Goal: Transaction & Acquisition: Register for event/course

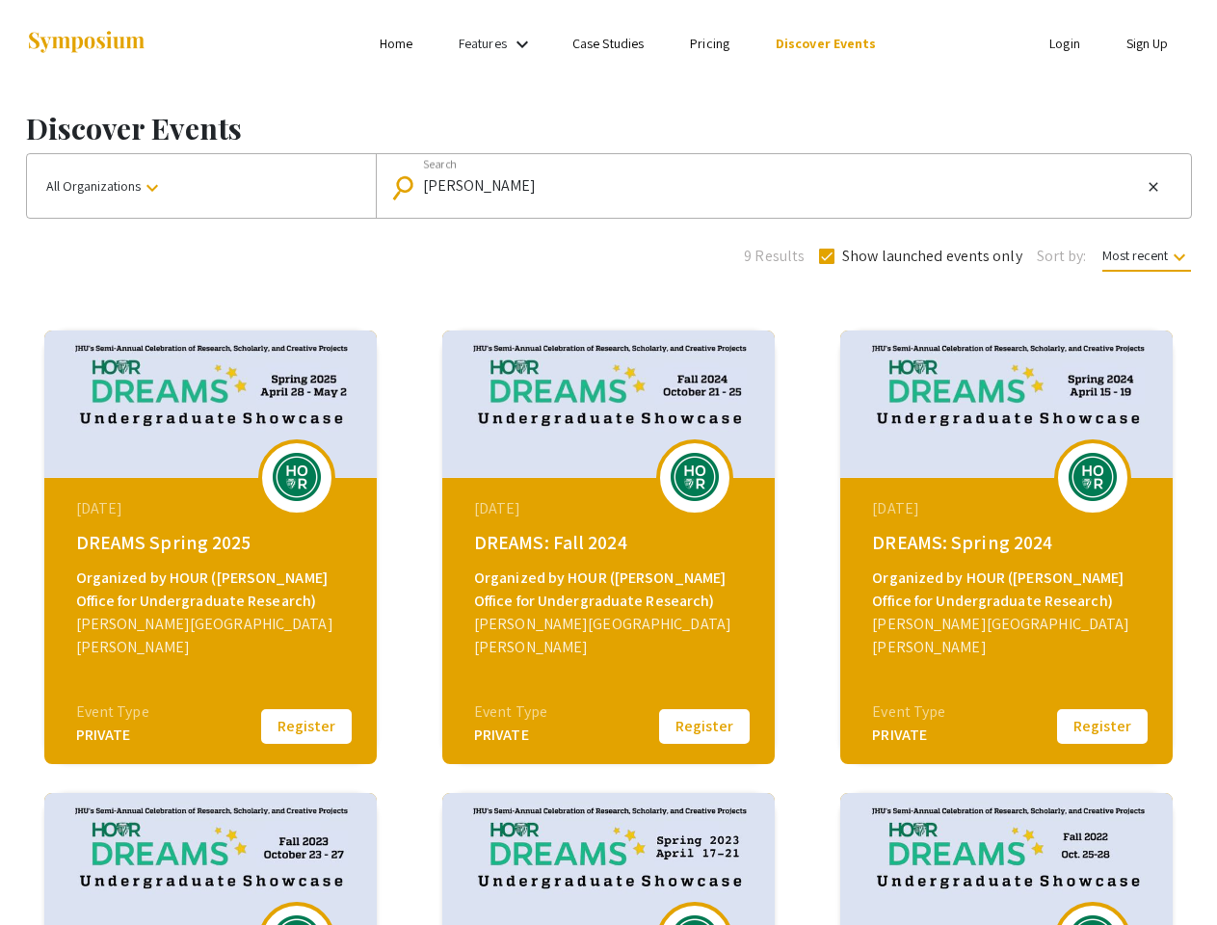
click at [498, 43] on link "Features" at bounding box center [483, 43] width 48 height 17
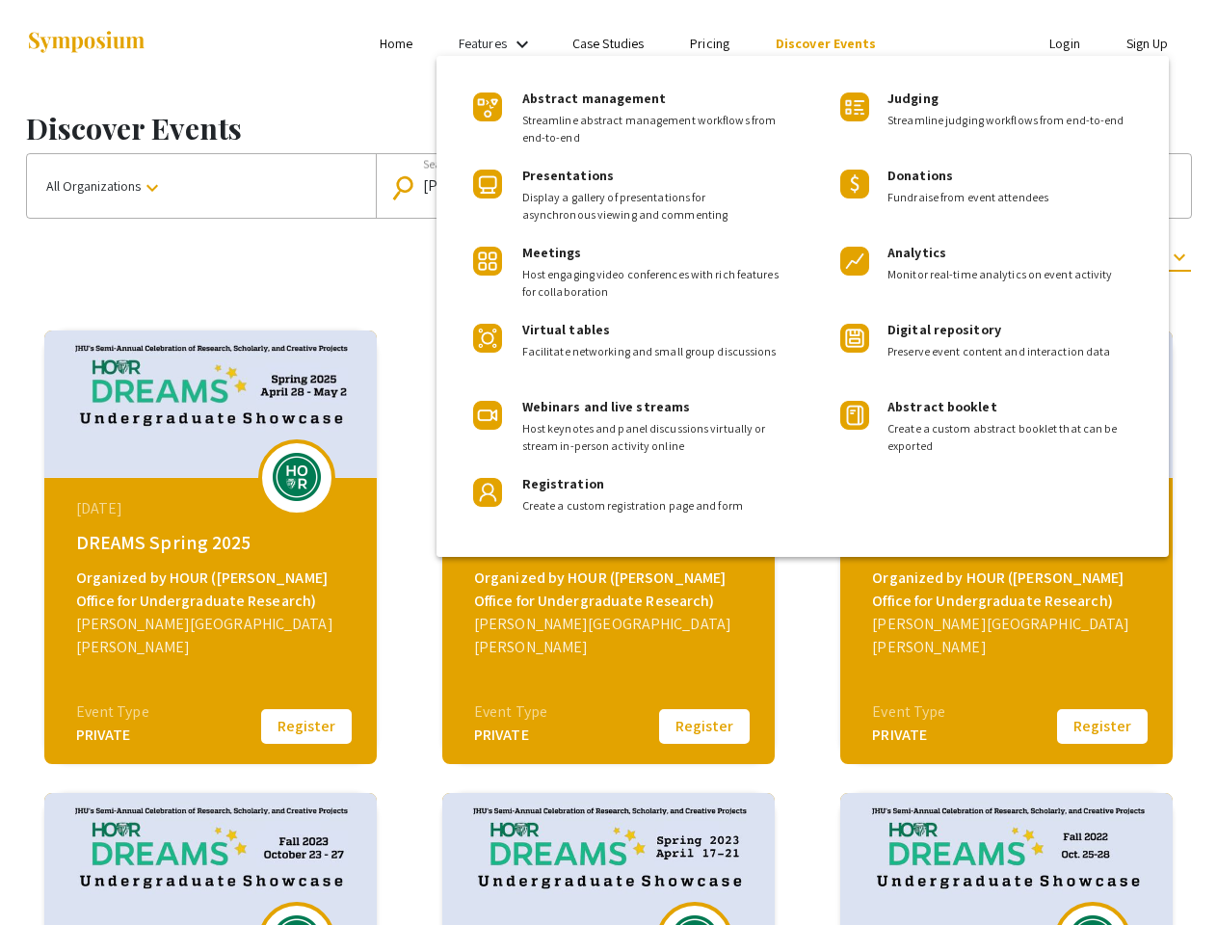
click at [201, 186] on div at bounding box center [608, 462] width 1217 height 925
click at [778, 186] on input "[PERSON_NAME]" at bounding box center [782, 185] width 719 height 17
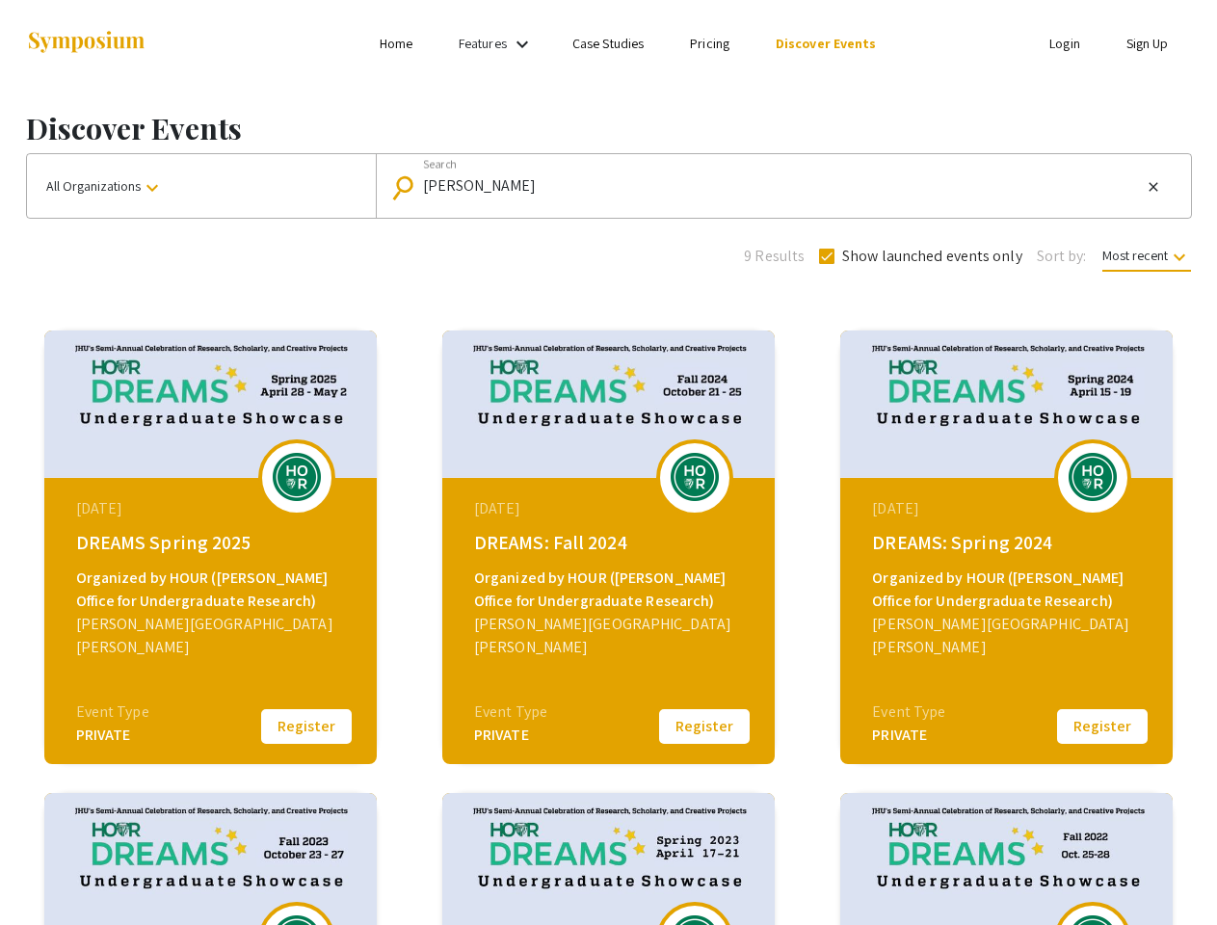
click at [1153, 187] on mat-icon "close" at bounding box center [1153, 186] width 15 height 17
click at [918, 256] on span "Show launched events only" at bounding box center [932, 256] width 180 height 23
click at [827, 264] on input "Show launched events only" at bounding box center [826, 264] width 1 height 1
checkbox input "false"
click at [1145, 255] on span "Most recent keyboard_arrow_down" at bounding box center [1146, 259] width 89 height 25
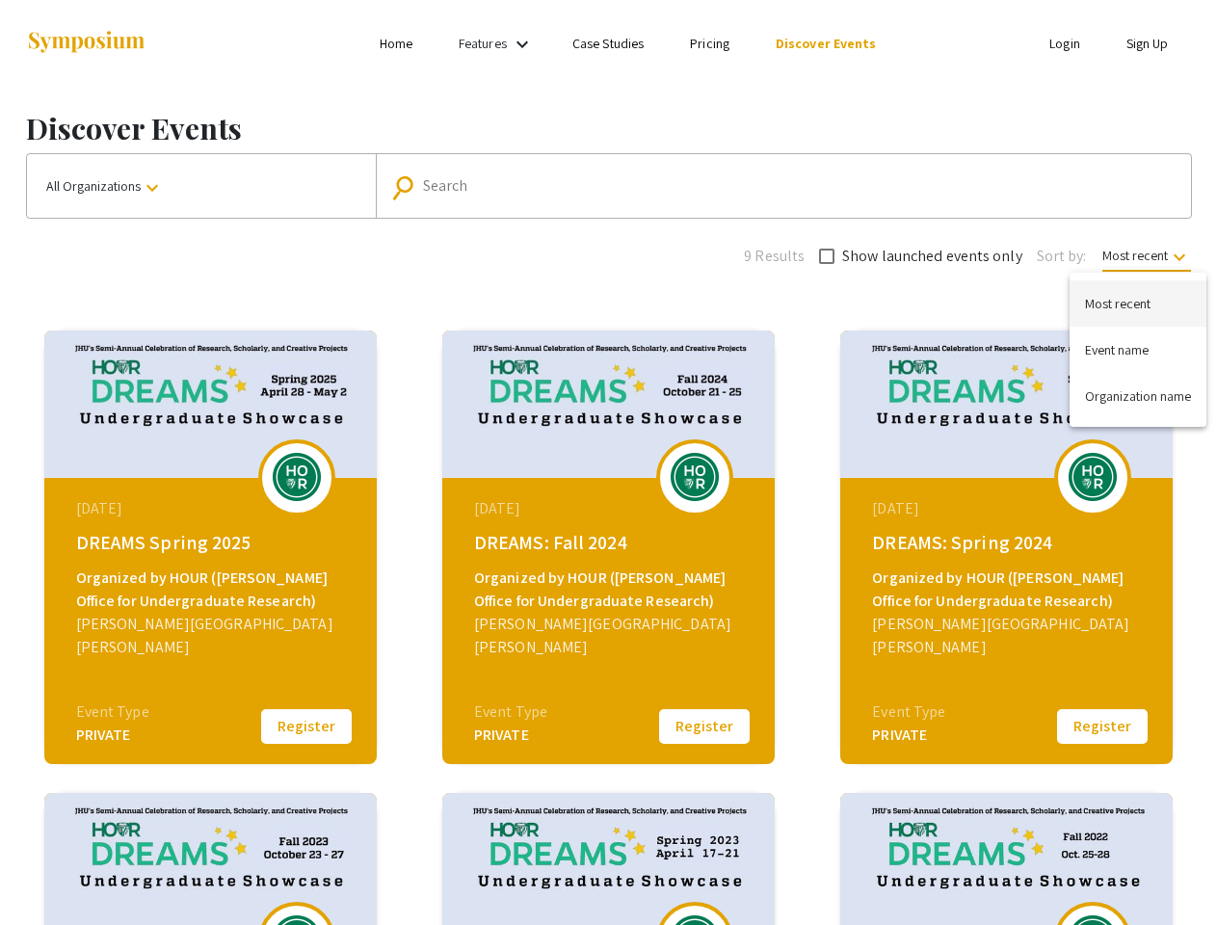
click at [306, 726] on div at bounding box center [608, 462] width 1217 height 925
click at [704, 726] on button "Register" at bounding box center [704, 726] width 96 height 40
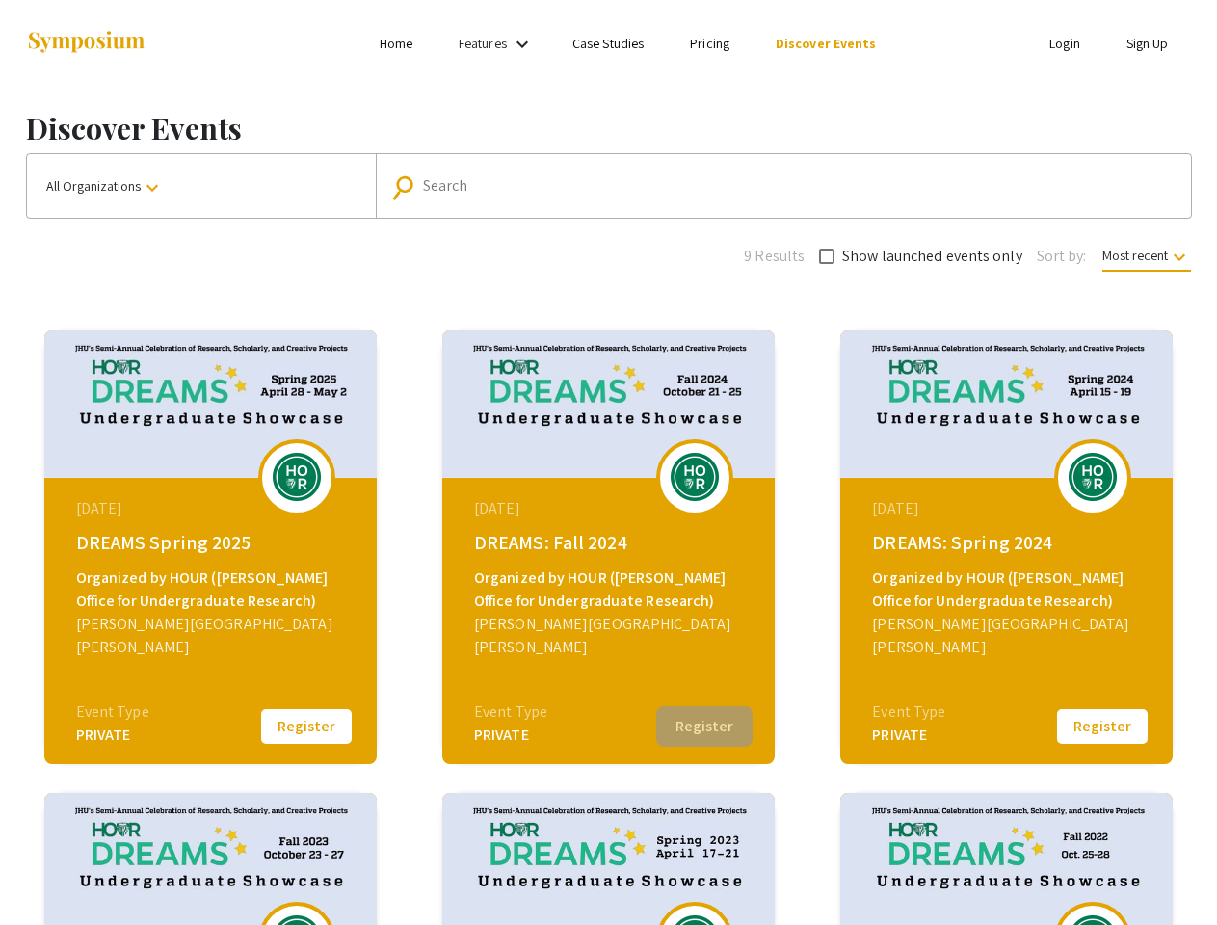
click at [1102, 726] on button "Register" at bounding box center [1102, 726] width 96 height 40
